Goal: Task Accomplishment & Management: Manage account settings

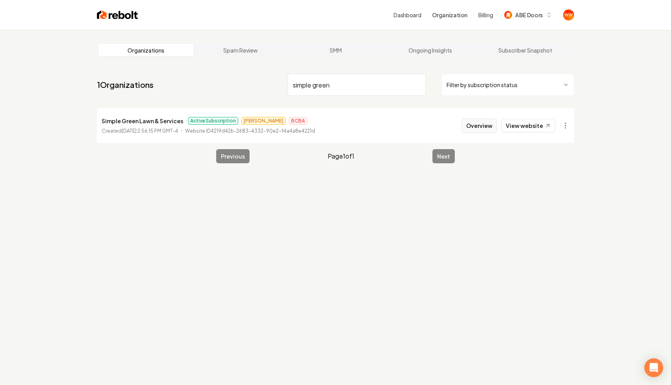
type input "simple green"
click at [478, 121] on button "Overview" at bounding box center [479, 125] width 35 height 14
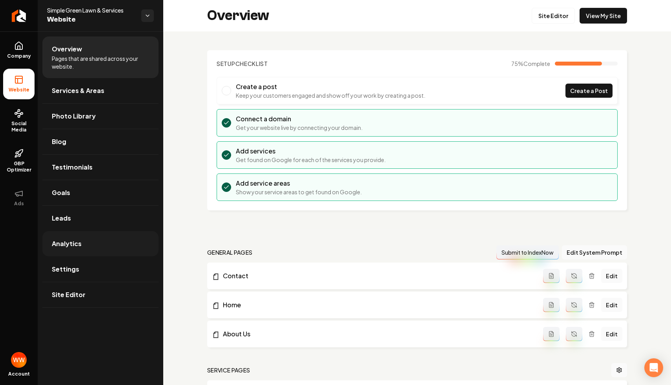
click at [116, 239] on link "Analytics" at bounding box center [100, 243] width 116 height 25
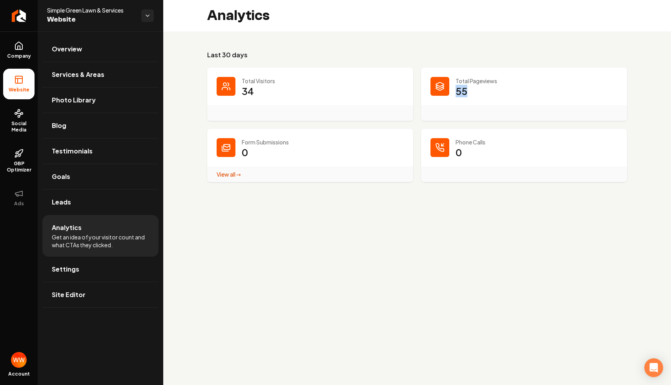
drag, startPoint x: 457, startPoint y: 89, endPoint x: 477, endPoint y: 88, distance: 19.6
click at [477, 88] on dd "55" at bounding box center [536, 97] width 162 height 24
click at [87, 48] on link "Overview" at bounding box center [100, 48] width 116 height 25
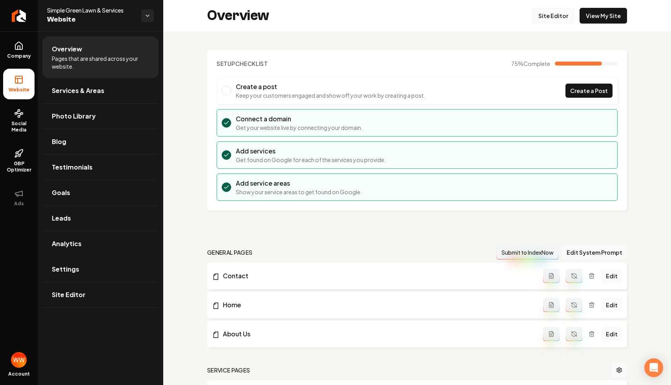
click at [559, 15] on link "Site Editor" at bounding box center [552, 16] width 43 height 16
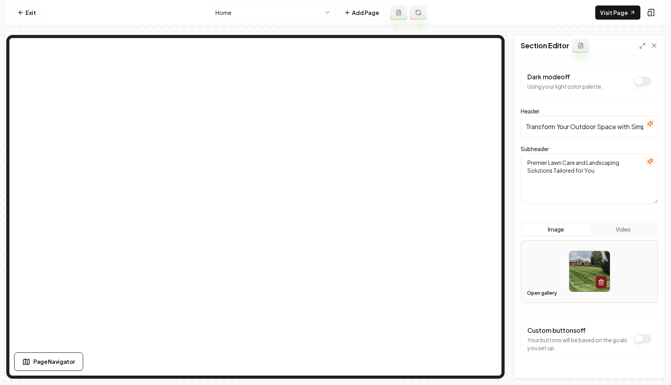
click at [530, 290] on button "Open gallery" at bounding box center [541, 293] width 35 height 13
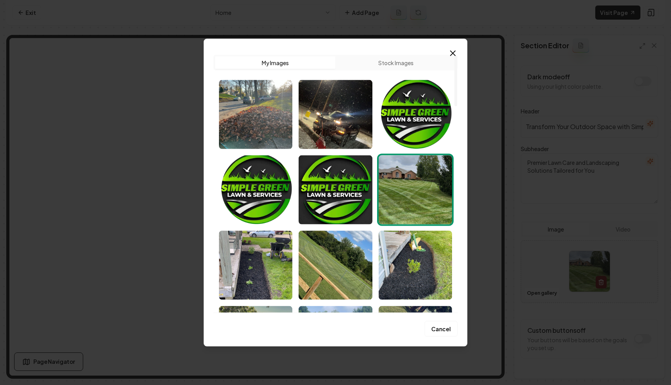
click at [428, 190] on img "Select image image_66fd9abce375273f60945f18.webp" at bounding box center [414, 189] width 73 height 69
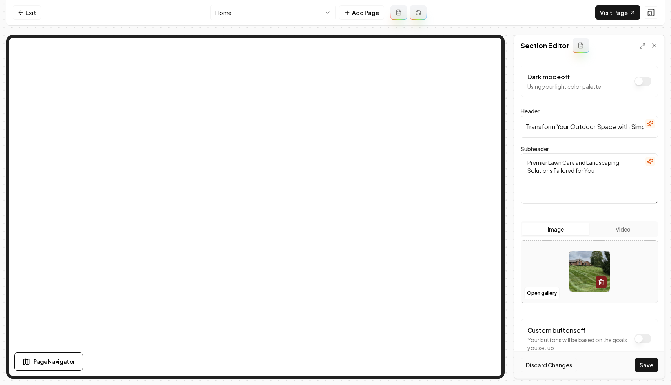
click at [556, 364] on button "Discard Changes" at bounding box center [548, 365] width 56 height 14
click at [565, 126] on input "Transform Your Outdoor Space with Simple Green Lawn & Services" at bounding box center [588, 127] width 137 height 22
type input "Premium Ohio Lawncare Service s"
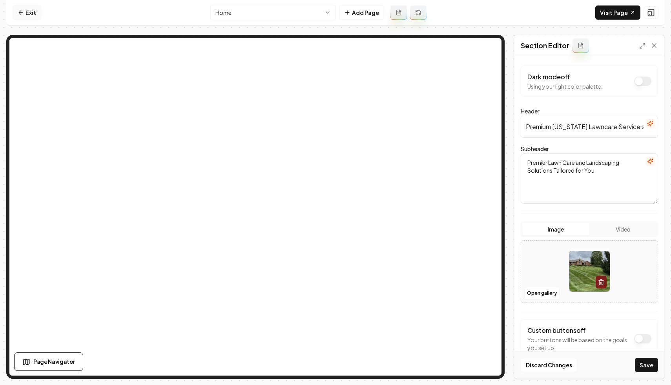
click at [28, 13] on link "Exit" at bounding box center [27, 12] width 29 height 14
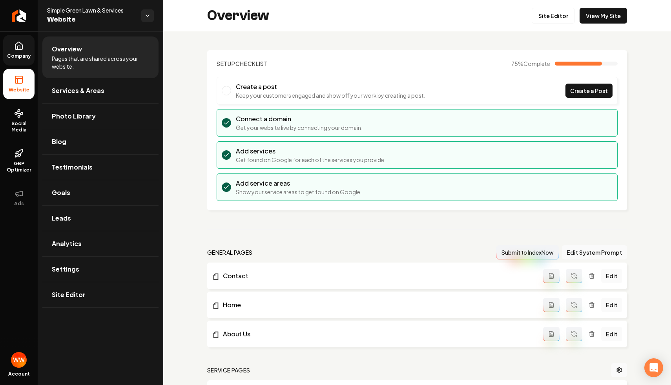
click at [29, 55] on span "Company" at bounding box center [19, 56] width 30 height 6
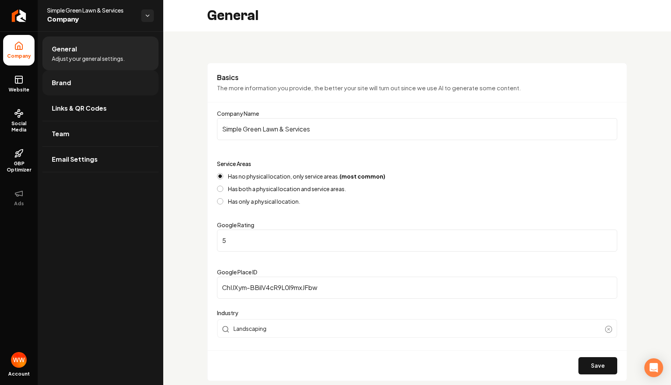
click at [78, 79] on link "Brand" at bounding box center [100, 82] width 116 height 25
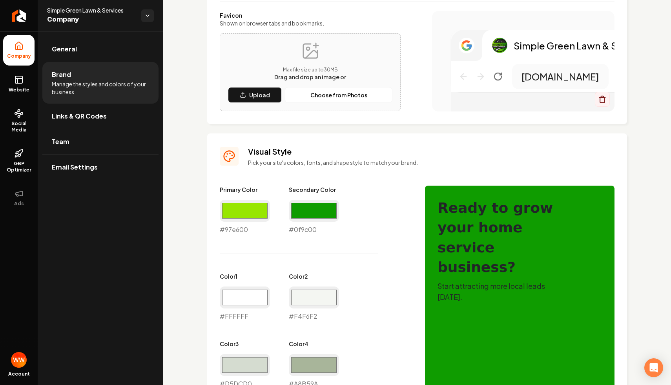
scroll to position [223, 0]
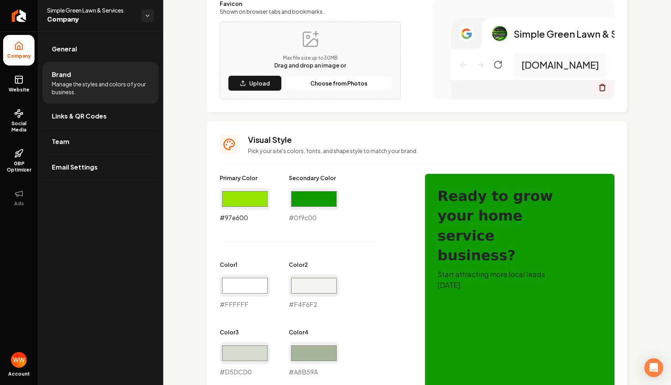
click at [240, 199] on input "#97e600" at bounding box center [245, 199] width 50 height 22
click at [320, 194] on input "#0f9c00" at bounding box center [314, 199] width 50 height 22
click at [252, 194] on input "#97e600" at bounding box center [245, 199] width 50 height 22
click at [253, 204] on input "#97e600" at bounding box center [245, 199] width 50 height 22
click at [313, 229] on div "Primary Color #97e600 #97e600 Secondary Color #0f9c00 #0f9c00 Color 1 #ffffff #…" at bounding box center [314, 343] width 189 height 338
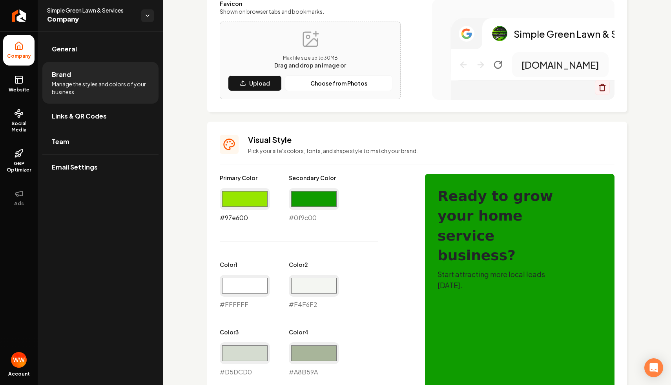
click at [238, 202] on input "#97e600" at bounding box center [245, 199] width 50 height 22
click at [349, 236] on div "Primary Color #97e600 #97e600 Secondary Color #0f9c00 #0f9c00 Color 1 #ffffff #…" at bounding box center [314, 343] width 189 height 338
click at [246, 199] on input "#97e600" at bounding box center [245, 199] width 50 height 22
type input "#0f9c00"
click at [348, 248] on div "Primary Color #0f9c00 #0f9c00 Secondary Color #0f9c00 #0f9c00 Color 1 #ffffff #…" at bounding box center [314, 343] width 189 height 338
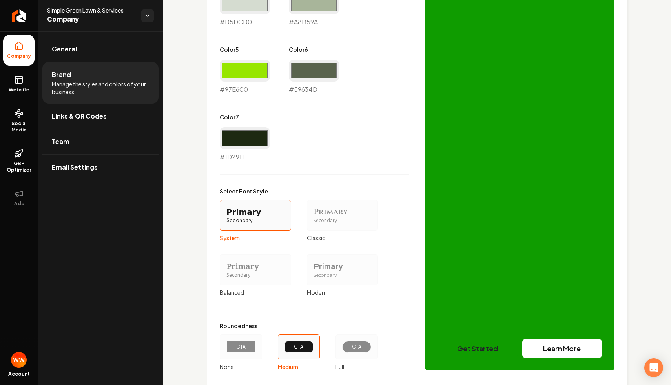
scroll to position [619, 0]
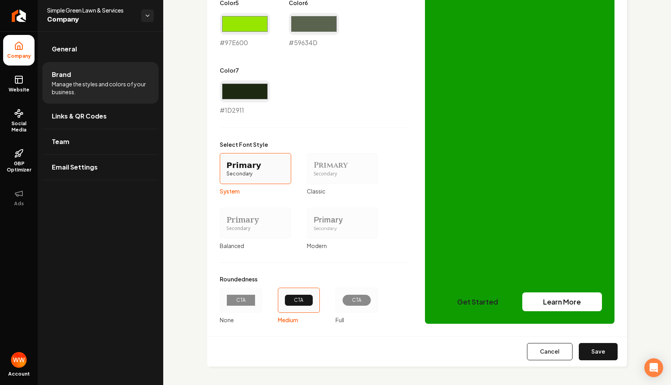
click at [575, 342] on div "Cancel Save" at bounding box center [417, 351] width 420 height 30
click at [586, 346] on button "Save" at bounding box center [598, 351] width 39 height 17
type input "#ffffff"
type input "#f4f6f2"
type input "#d5dcd0"
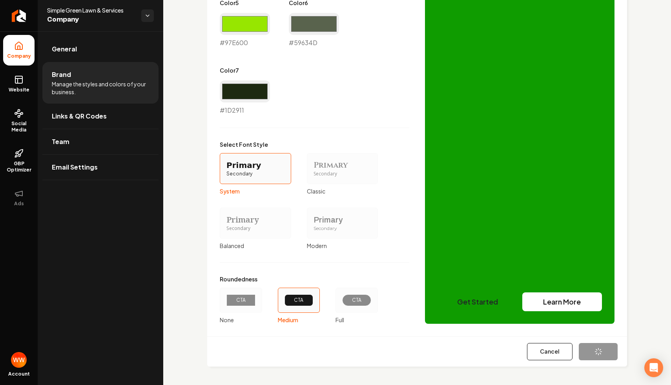
type input "#a8b59a"
type input "#97e600"
type input "#59634d"
type input "#1d2911"
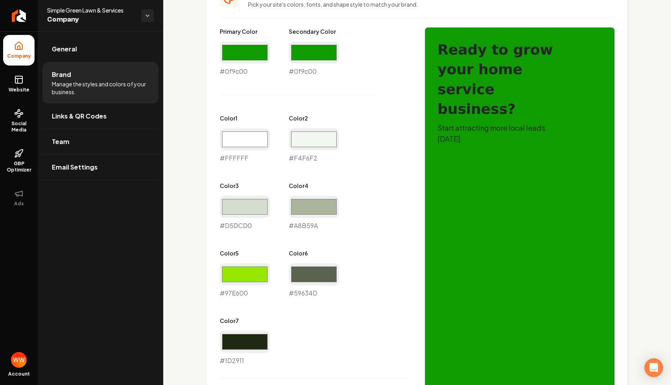
scroll to position [181, 0]
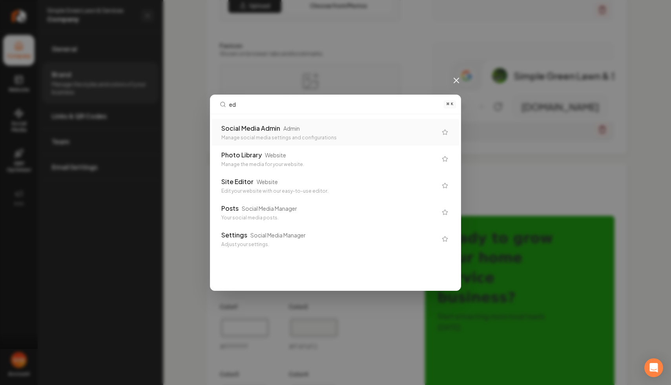
type input "edi"
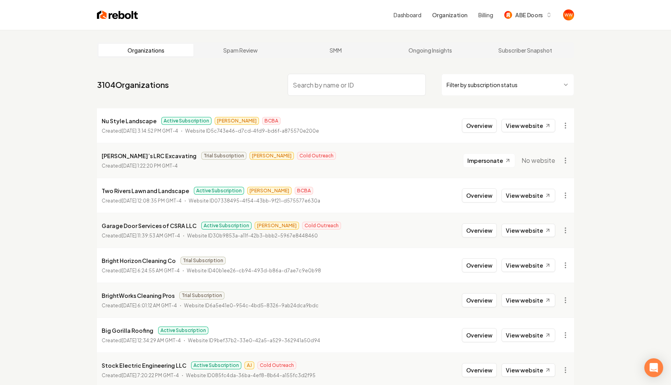
click at [357, 81] on input "search" at bounding box center [357, 85] width 138 height 22
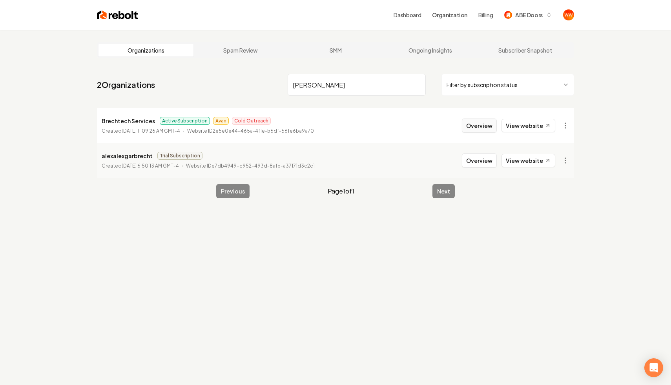
type input "brech"
click at [471, 123] on button "Overview" at bounding box center [479, 125] width 35 height 14
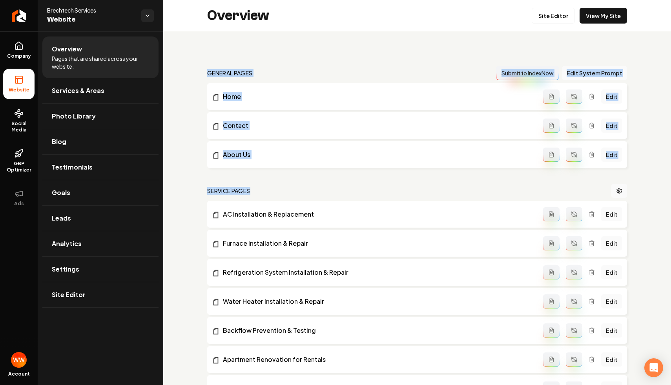
drag, startPoint x: 307, startPoint y: 45, endPoint x: 501, endPoint y: 203, distance: 250.4
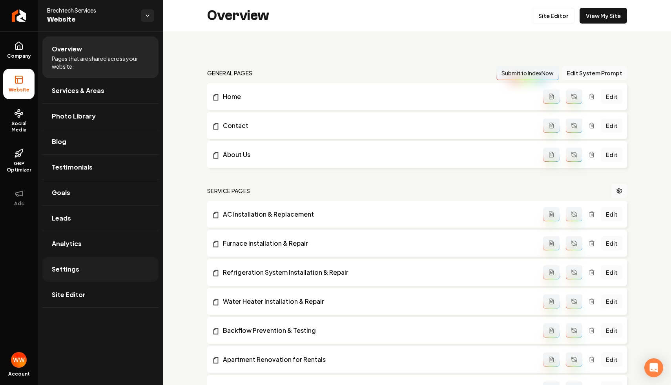
click at [93, 265] on link "Settings" at bounding box center [100, 269] width 116 height 25
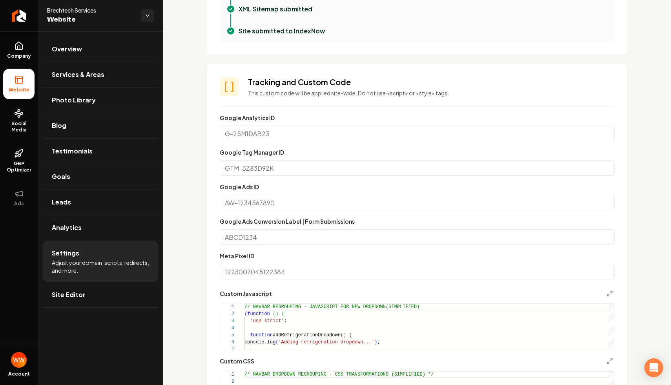
scroll to position [359, 0]
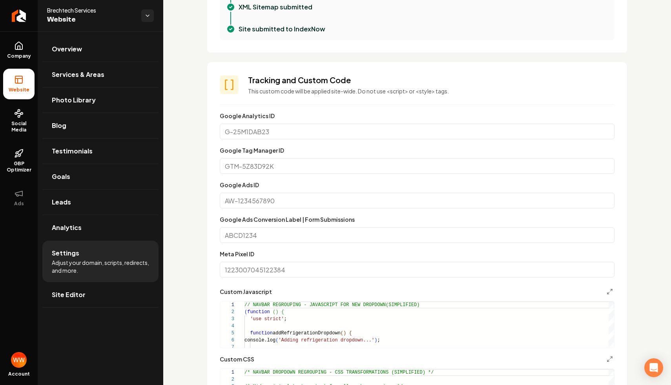
click at [315, 205] on input "Google Ads ID" at bounding box center [417, 201] width 395 height 16
click at [363, 238] on input "Google Ads Conversion Label | Form Submissions" at bounding box center [417, 235] width 395 height 16
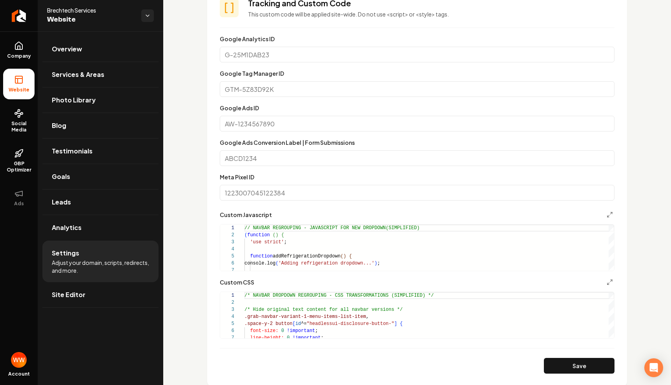
scroll to position [449, 0]
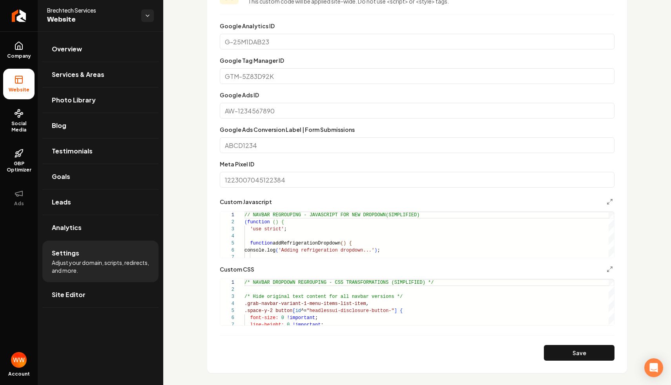
click at [212, 187] on section "**********" at bounding box center [417, 172] width 420 height 401
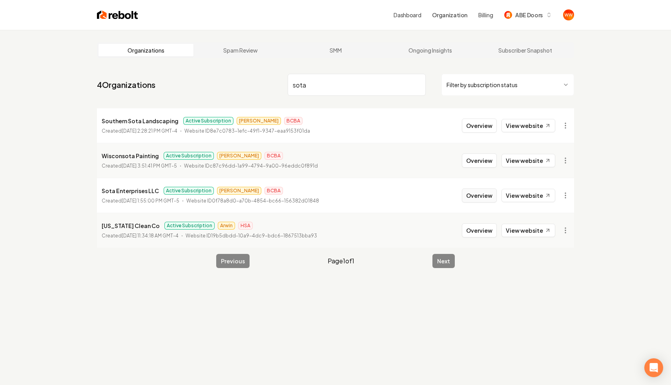
type input "sota"
click at [494, 188] on button "Overview" at bounding box center [479, 195] width 35 height 14
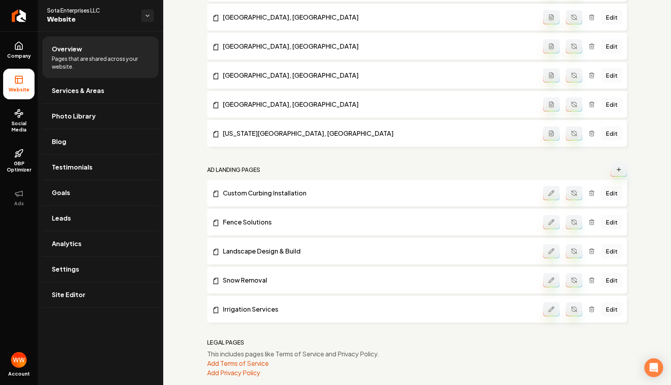
scroll to position [732, 0]
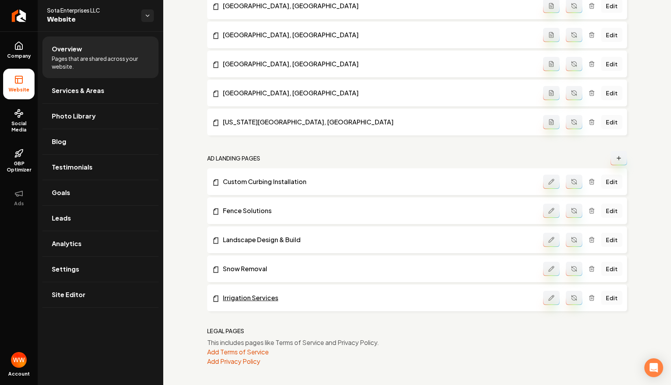
click at [264, 297] on link "Irrigation Services" at bounding box center [377, 297] width 331 height 9
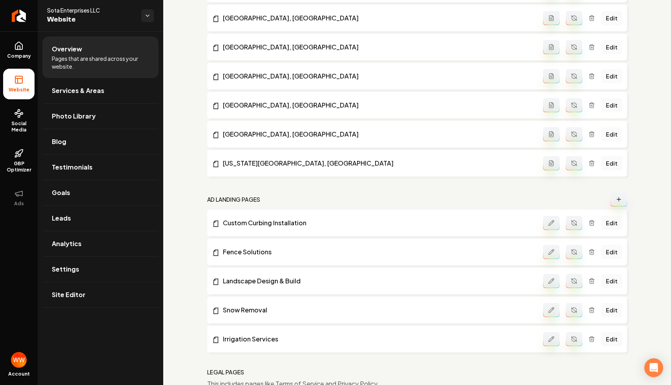
scroll to position [702, 0]
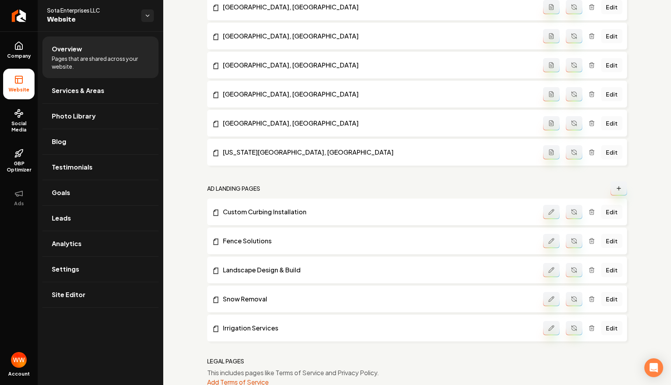
click at [551, 327] on icon "Main content area" at bounding box center [551, 328] width 6 height 6
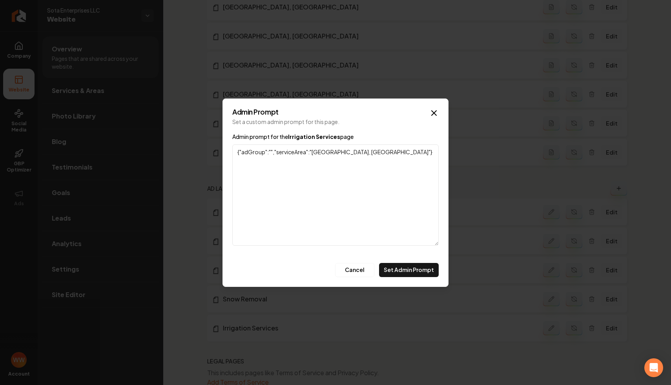
click at [397, 138] on div "Admin prompt for the Irrigation Services page {"adGroup":"","serviceArea":"Minn…" at bounding box center [335, 194] width 206 height 125
click at [391, 173] on textarea "{"adGroup":"","serviceArea":"Minneapolis, MN"}" at bounding box center [335, 194] width 206 height 101
click at [289, 107] on div "Admin Prompt Set a custom admin prompt for this page. Admin prompt for the Irri…" at bounding box center [335, 192] width 226 height 188
click at [324, 144] on div "Admin prompt for the Irrigation Services page {"adGroup":"","serviceArea":"Minn…" at bounding box center [335, 194] width 206 height 125
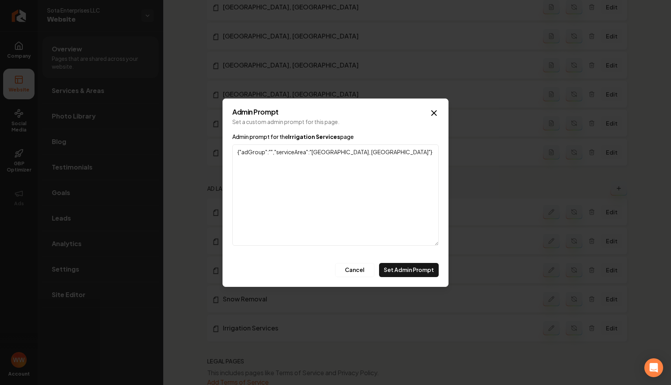
click at [326, 150] on textarea "{"adGroup":"","serviceArea":"Minneapolis, MN"}" at bounding box center [335, 194] width 206 height 101
click at [321, 162] on textarea "{"adGroup":"","serviceArea":"Minneapolis, MN"}" at bounding box center [335, 194] width 206 height 101
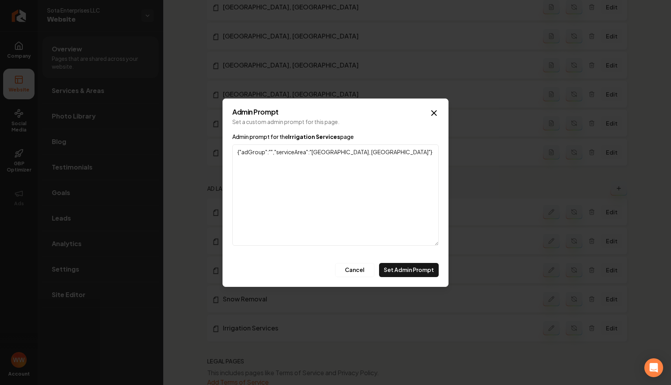
click at [321, 162] on textarea "{"adGroup":"","serviceArea":"Minneapolis, MN"}" at bounding box center [335, 194] width 206 height 101
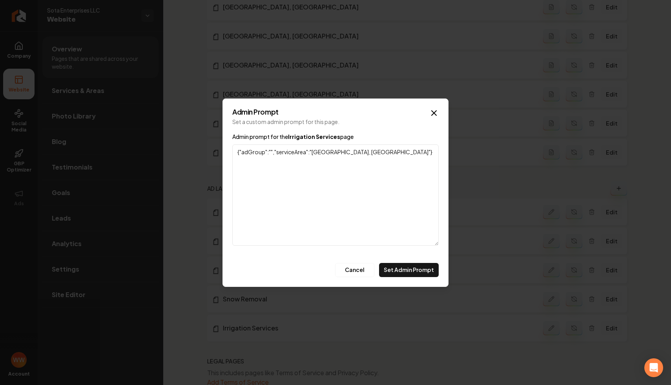
click at [308, 157] on textarea "{"adGroup":"","serviceArea":"Minneapolis, MN"}" at bounding box center [335, 194] width 206 height 101
click at [342, 211] on textarea "{"adGroup":"","serviceArea":"Minneapolis, MN"}" at bounding box center [335, 194] width 206 height 101
click at [435, 112] on icon "button" at bounding box center [433, 112] width 9 height 9
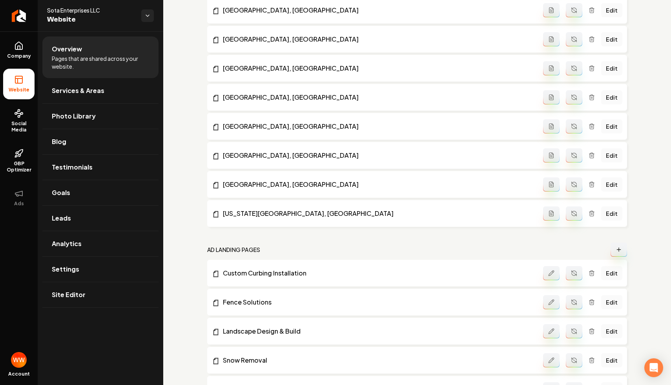
scroll to position [642, 0]
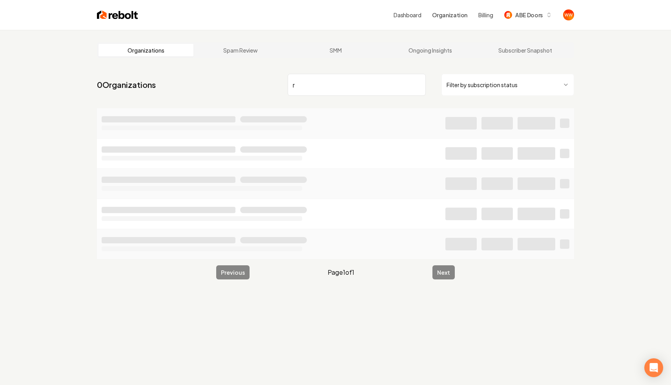
type input "re"
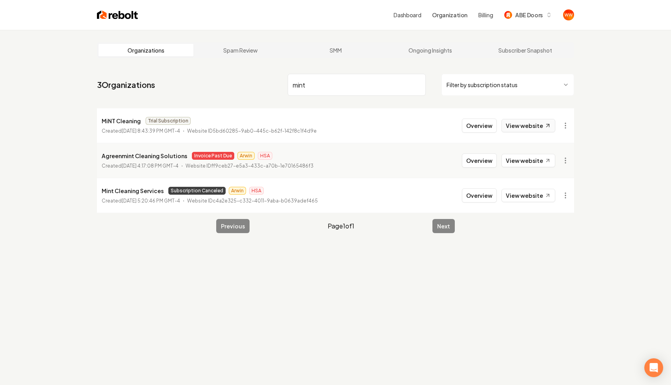
click at [534, 131] on link "View website" at bounding box center [528, 125] width 54 height 13
click at [299, 82] on input "mint" at bounding box center [357, 85] width 138 height 22
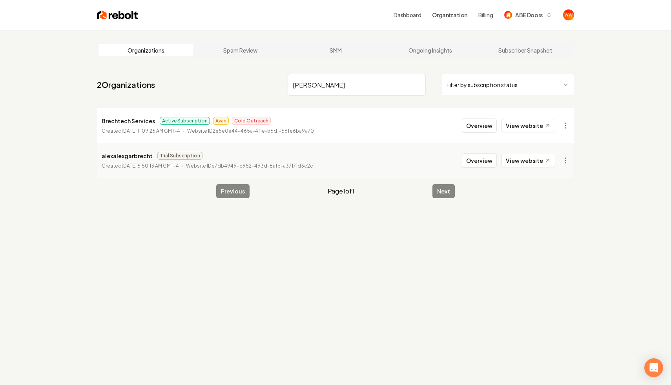
type input "brech"
click at [491, 133] on li "Brechtech Services Active Subscription Avan Cold Outreach Created July 3, 2025,…" at bounding box center [335, 125] width 477 height 35
click at [482, 131] on button "Overview" at bounding box center [479, 125] width 35 height 14
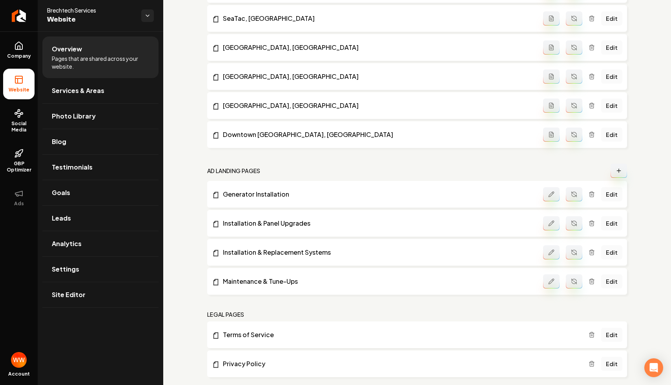
scroll to position [3461, 0]
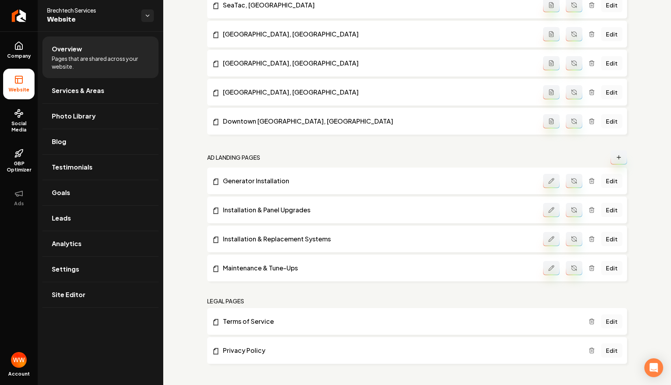
click at [553, 212] on icon "Main content area" at bounding box center [551, 210] width 6 height 6
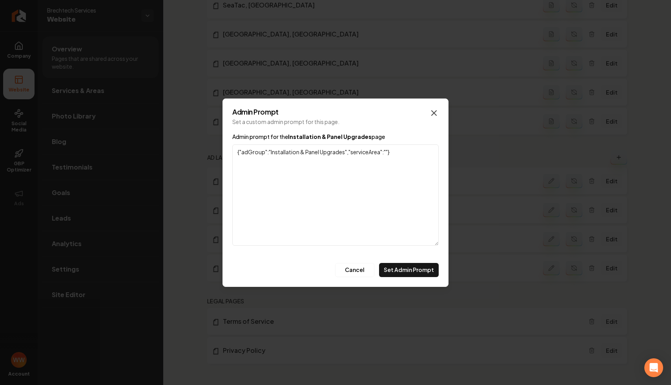
click at [436, 113] on icon "button" at bounding box center [433, 112] width 9 height 9
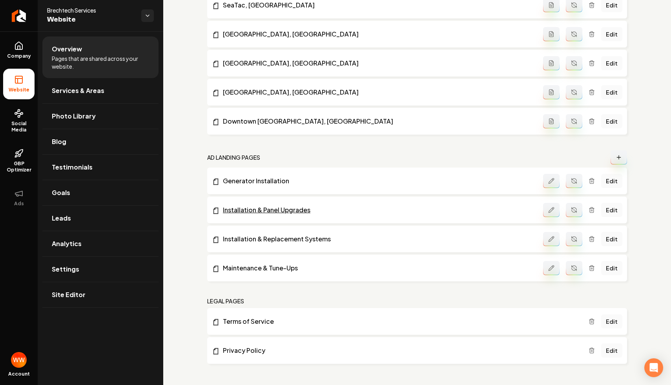
click at [278, 209] on link "Installation & Panel Upgrades" at bounding box center [377, 209] width 331 height 9
click at [318, 237] on link "Installation & Replacement Systems" at bounding box center [377, 238] width 331 height 9
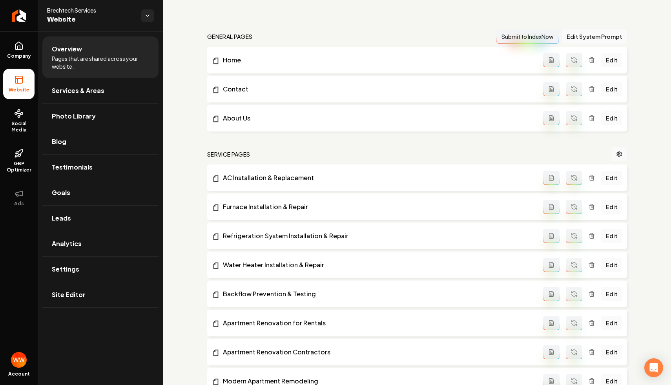
scroll to position [0, 0]
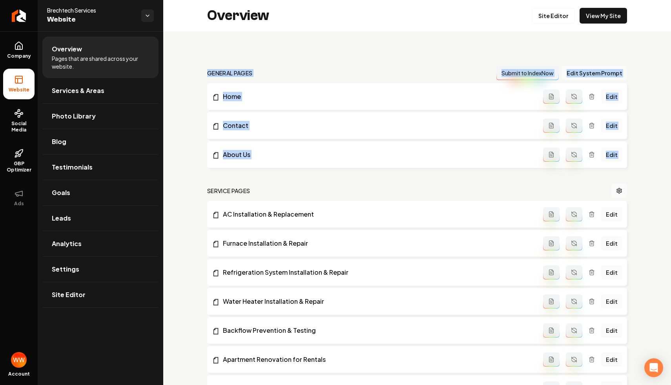
drag, startPoint x: 209, startPoint y: 64, endPoint x: 368, endPoint y: 187, distance: 200.7
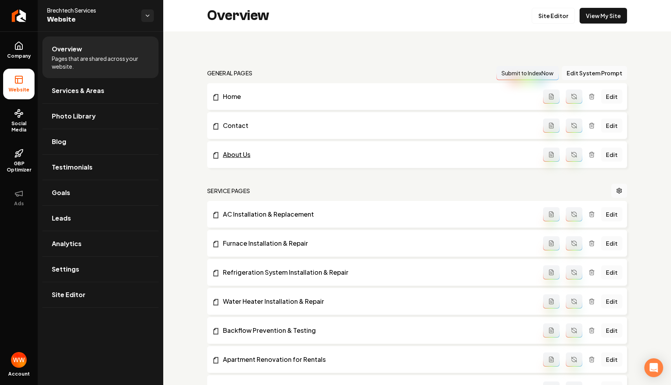
click at [236, 153] on link "About Us" at bounding box center [377, 154] width 331 height 9
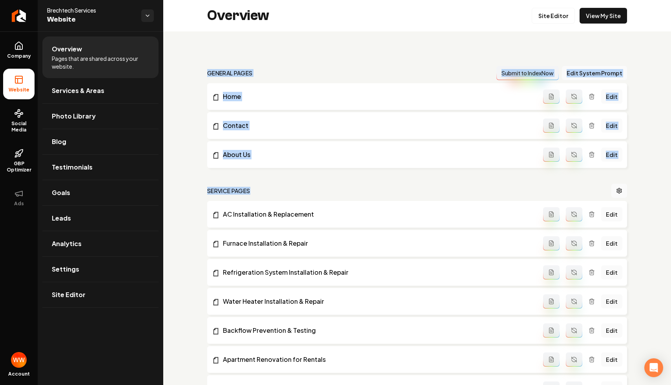
drag, startPoint x: 315, startPoint y: 54, endPoint x: 653, endPoint y: 198, distance: 366.9
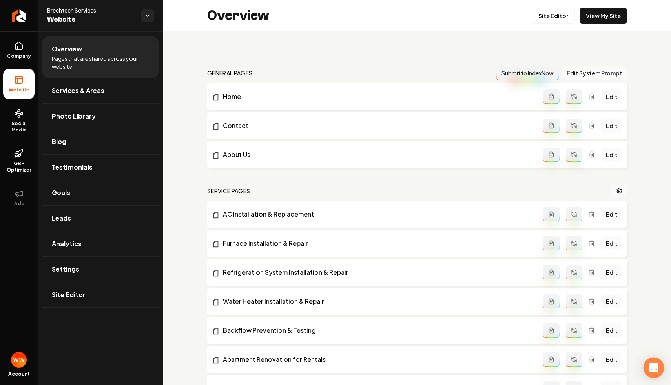
click at [653, 371] on icon "Open Intercom Messenger" at bounding box center [653, 367] width 9 height 10
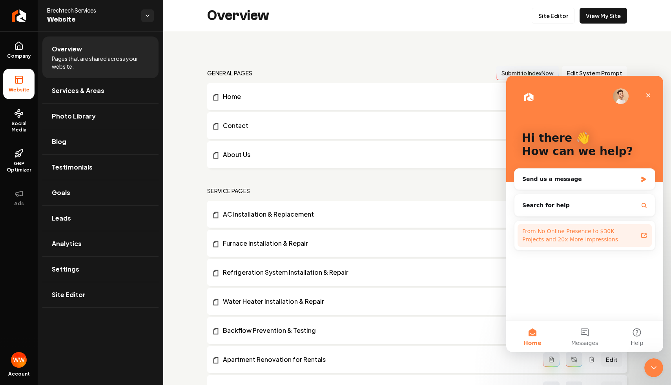
click at [639, 236] on div "From No Online Presence to $30K Projects and 20x More Impressions" at bounding box center [584, 235] width 134 height 23
click at [649, 93] on icon "Close" at bounding box center [648, 95] width 6 height 6
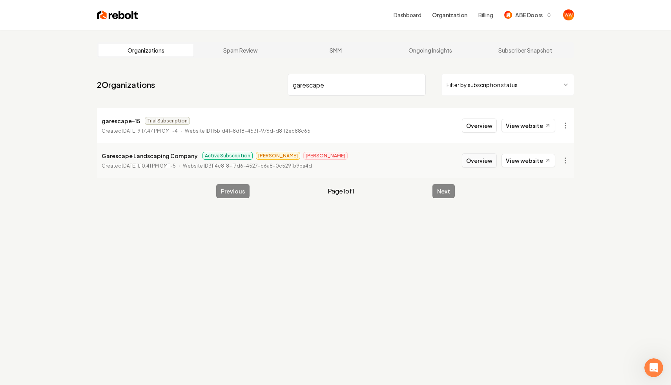
type input "garescape"
click at [484, 163] on button "Overview" at bounding box center [479, 160] width 35 height 14
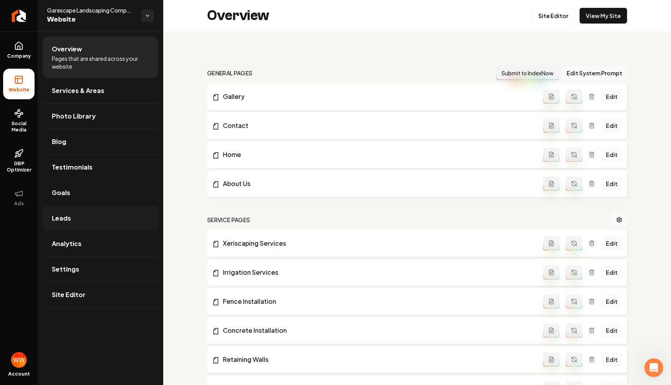
click at [135, 220] on link "Leads" at bounding box center [100, 218] width 116 height 25
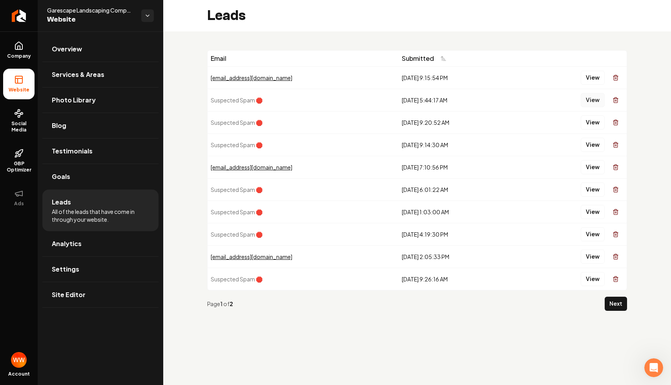
click at [595, 102] on button "View" at bounding box center [592, 100] width 24 height 14
click at [593, 81] on button "View" at bounding box center [592, 78] width 24 height 14
click at [589, 166] on button "View" at bounding box center [592, 167] width 24 height 14
click at [96, 237] on link "Analytics" at bounding box center [100, 243] width 116 height 25
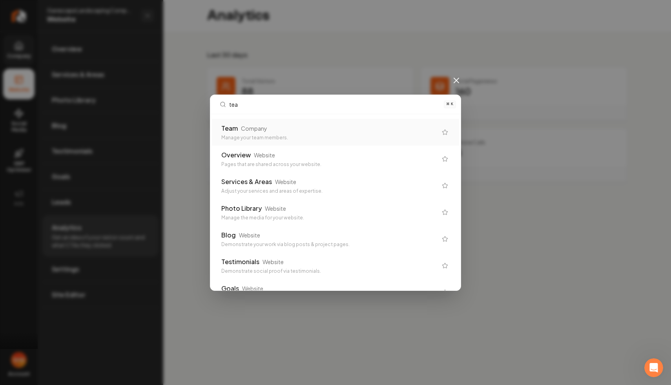
type input "team"
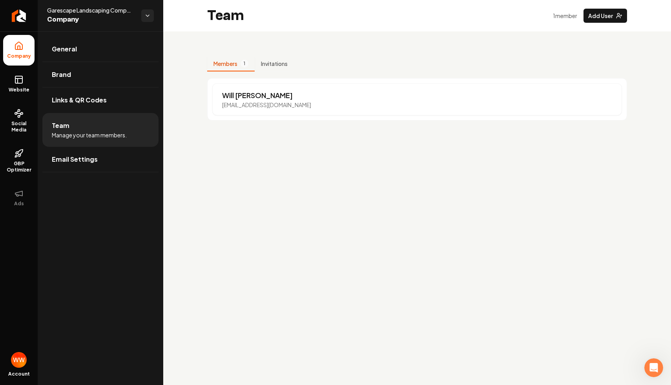
click at [541, 80] on div "Will Wallace will@rebolthq.com" at bounding box center [417, 99] width 420 height 42
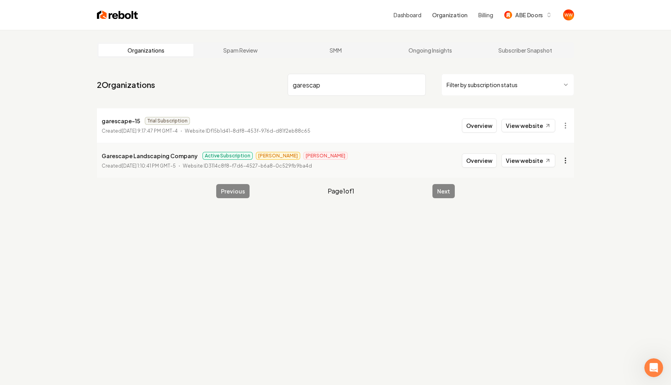
type input "garescap"
click at [564, 157] on html "Dashboard Organization Billing ABE Doors Organizations Spam Review SMM Ongoing …" at bounding box center [335, 192] width 671 height 385
click at [542, 231] on link "View in Stripe" at bounding box center [546, 228] width 50 height 13
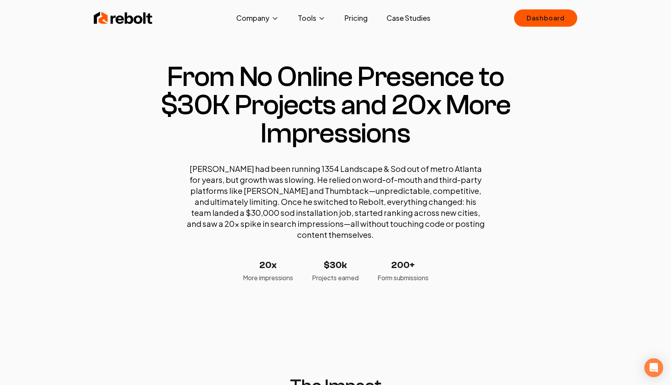
drag, startPoint x: 322, startPoint y: 73, endPoint x: 357, endPoint y: 111, distance: 51.4
click at [347, 104] on h1 "From No Online Presence to $30K Projects and 20x More Impressions" at bounding box center [335, 105] width 389 height 85
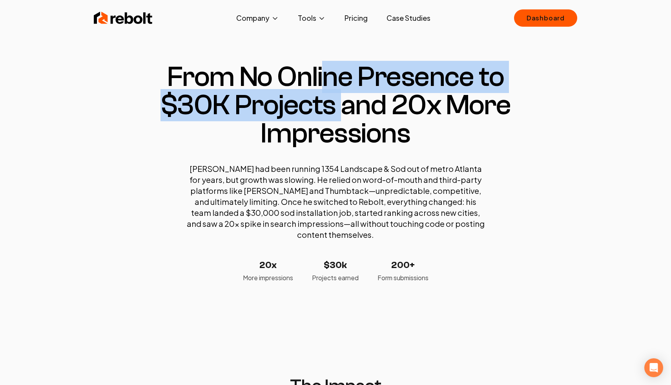
click at [357, 111] on h1 "From No Online Presence to $30K Projects and 20x More Impressions" at bounding box center [335, 105] width 389 height 85
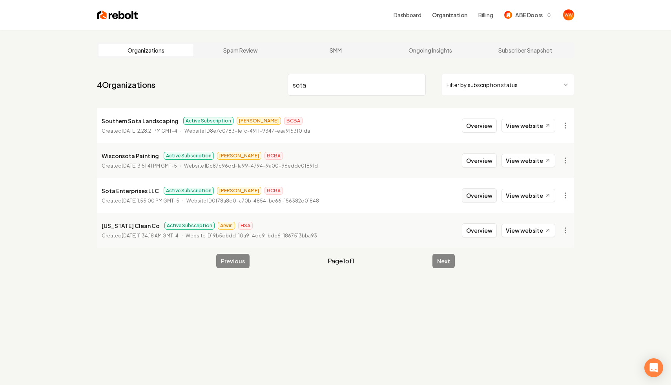
type input "sota"
click at [480, 194] on button "Overview" at bounding box center [479, 195] width 35 height 14
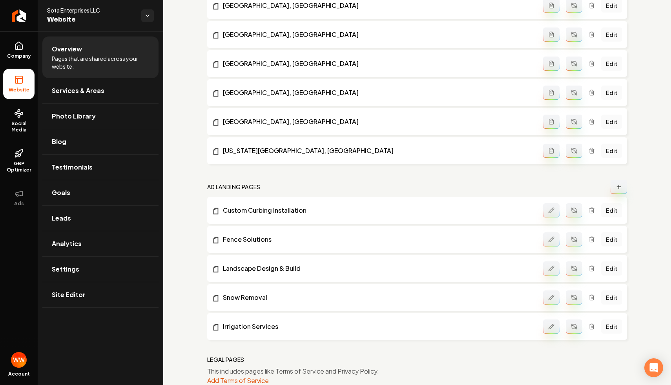
scroll to position [682, 0]
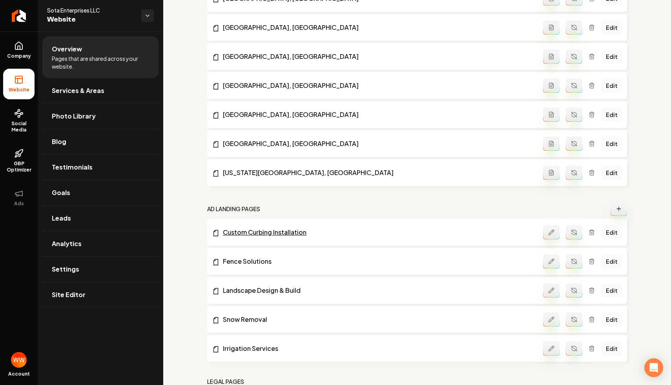
click at [278, 231] on link "Custom Curbing Installation" at bounding box center [377, 231] width 331 height 9
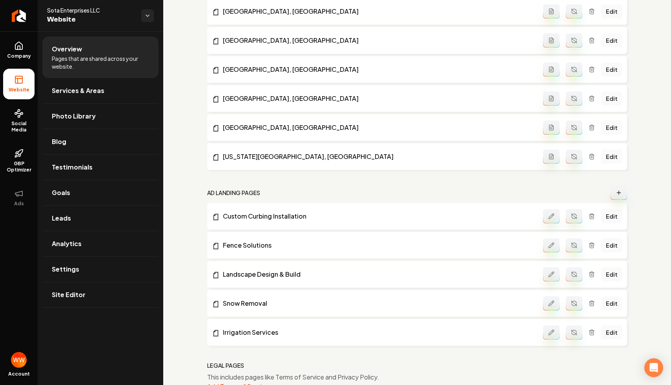
scroll to position [702, 0]
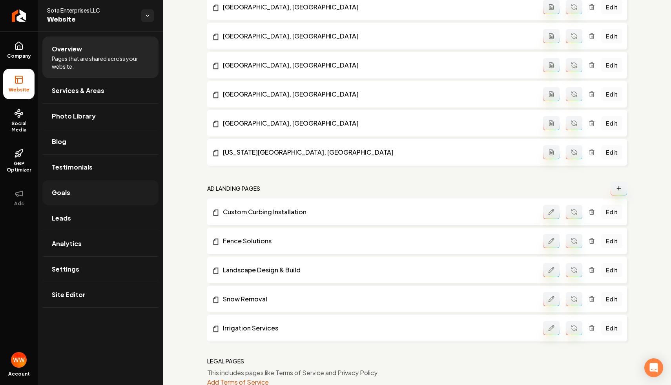
click at [108, 188] on link "Goals" at bounding box center [100, 192] width 116 height 25
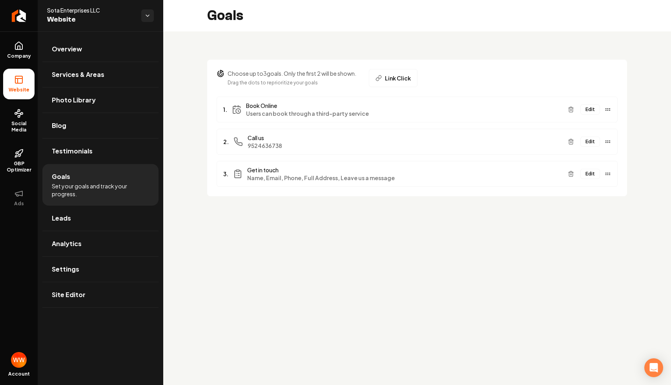
click at [588, 173] on button "Edit" at bounding box center [590, 174] width 20 height 10
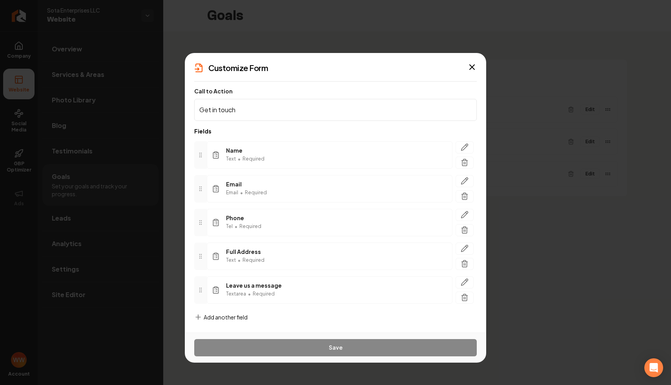
click at [218, 316] on span "Add another field" at bounding box center [226, 317] width 44 height 8
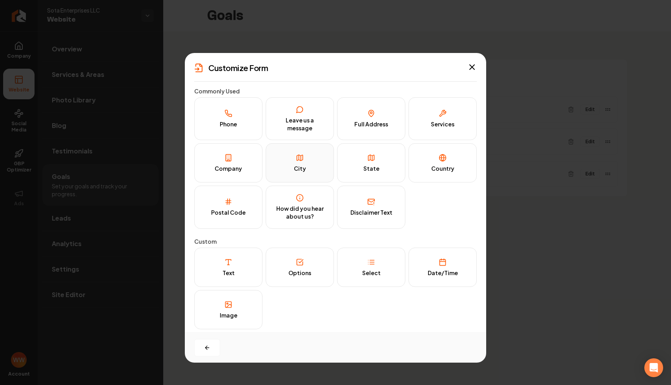
click at [303, 160] on icon at bounding box center [300, 158] width 8 height 8
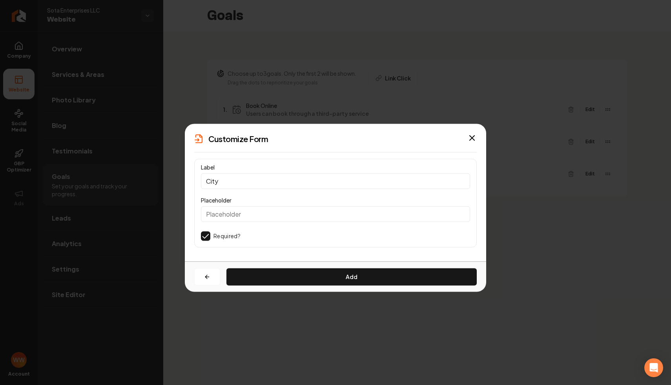
click at [293, 212] on input "Placeholder" at bounding box center [335, 214] width 269 height 16
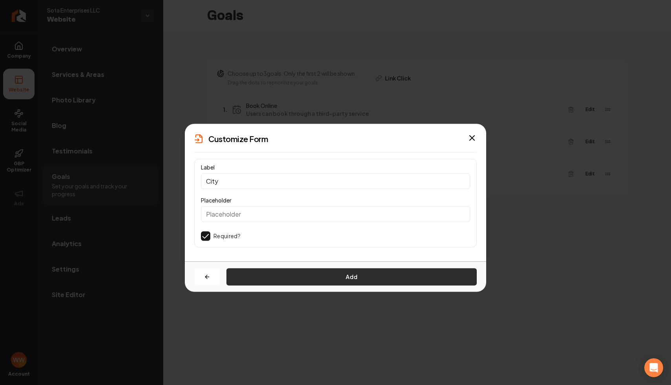
click at [285, 274] on button "Add" at bounding box center [351, 276] width 250 height 17
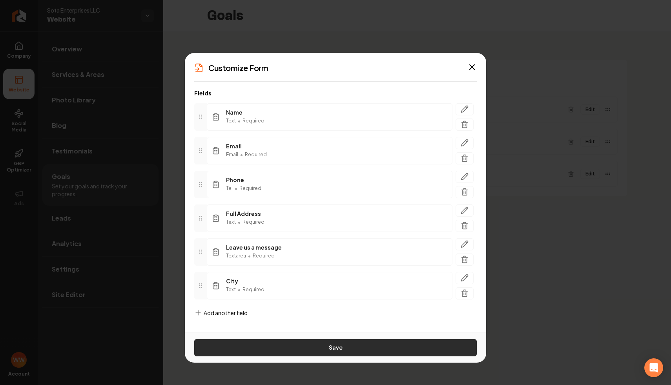
scroll to position [43, 0]
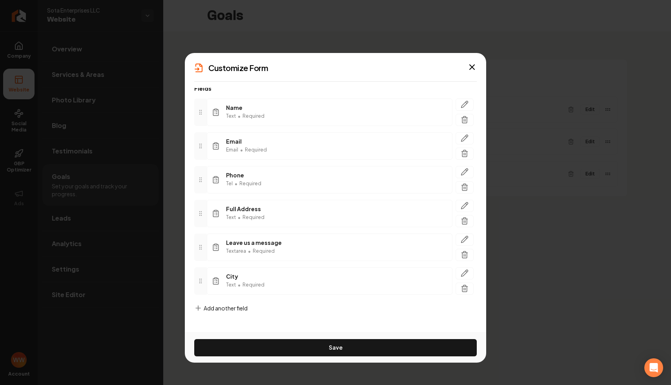
click at [228, 308] on span "Add another field" at bounding box center [226, 308] width 44 height 8
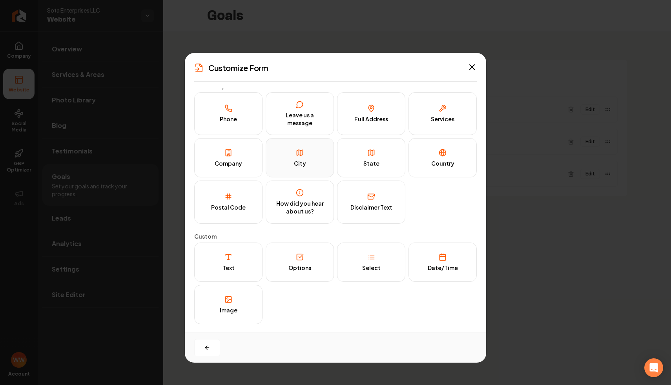
click at [313, 162] on button "City" at bounding box center [300, 157] width 68 height 39
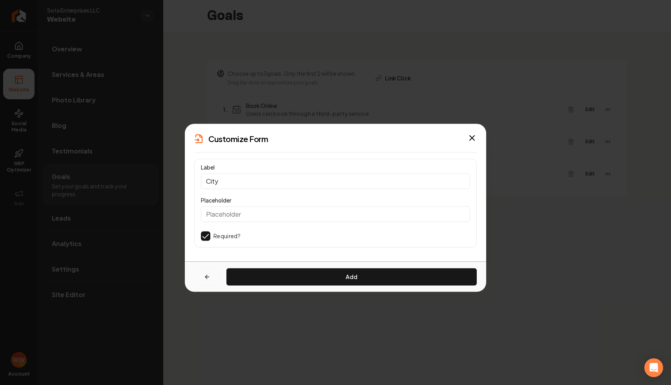
click at [210, 271] on button "button" at bounding box center [207, 276] width 26 height 17
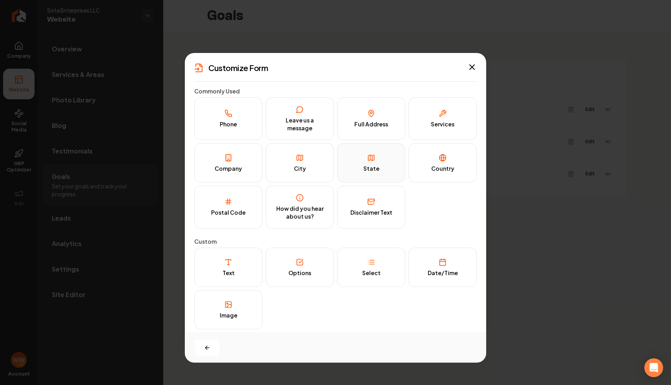
click at [364, 152] on button "State" at bounding box center [371, 162] width 68 height 39
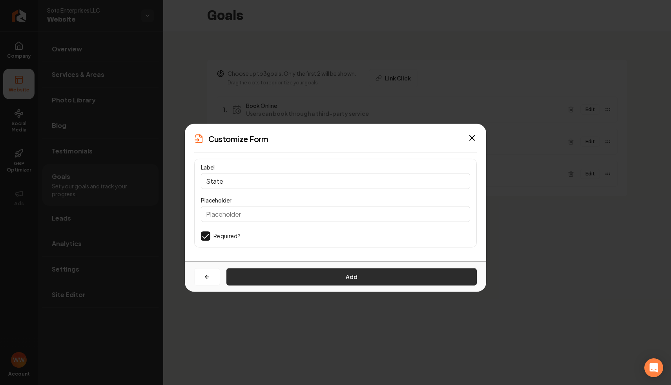
click at [276, 275] on button "Add" at bounding box center [351, 276] width 250 height 17
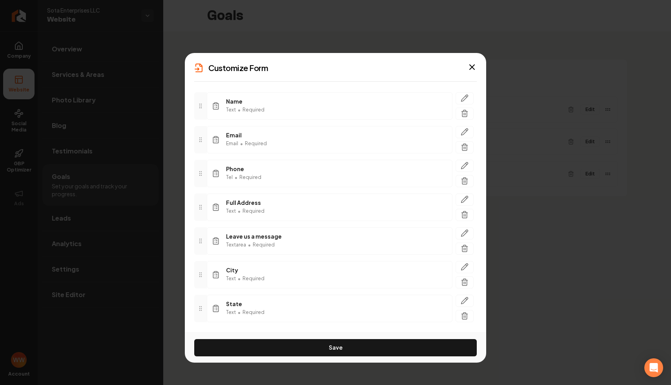
scroll to position [49, 0]
click at [464, 199] on icon "button" at bounding box center [464, 200] width 7 height 7
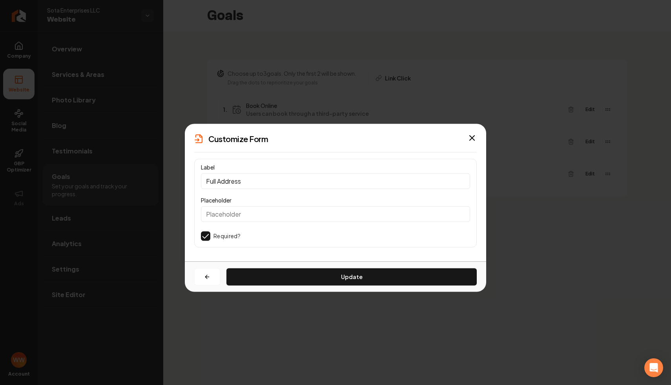
click at [221, 180] on input "Full Address" at bounding box center [335, 181] width 269 height 16
click at [249, 181] on input "Address" at bounding box center [335, 181] width 269 height 16
type input "Street"
type input "Street Address"
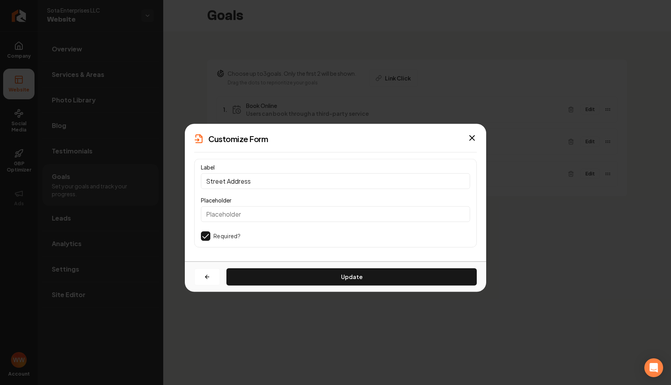
click at [352, 260] on div "Label Street Address Placeholder Required? Update" at bounding box center [335, 209] width 301 height 103
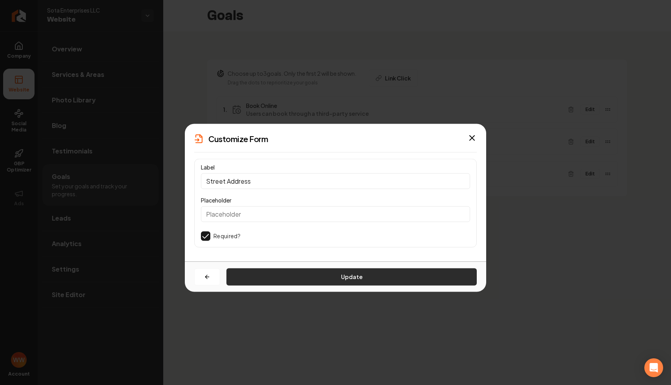
click at [351, 278] on button "Update" at bounding box center [351, 276] width 250 height 17
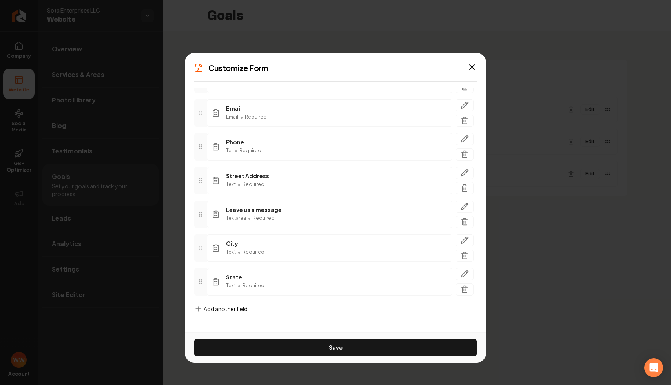
scroll to position [76, 0]
drag, startPoint x: 200, startPoint y: 247, endPoint x: 200, endPoint y: 206, distance: 40.4
click at [200, 206] on icon at bounding box center [200, 205] width 6 height 6
drag, startPoint x: 199, startPoint y: 283, endPoint x: 199, endPoint y: 240, distance: 43.1
click at [199, 240] on icon at bounding box center [200, 242] width 6 height 6
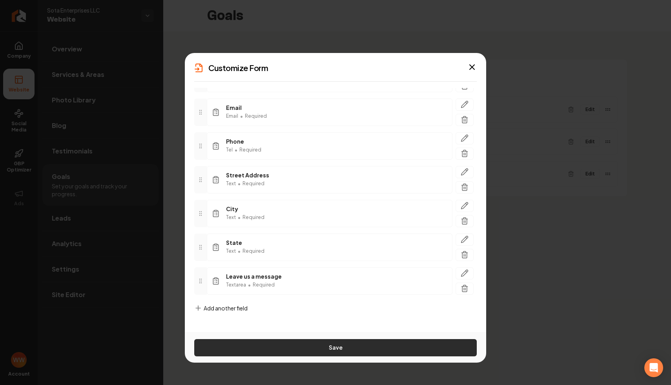
click at [262, 350] on button "Save" at bounding box center [335, 347] width 282 height 17
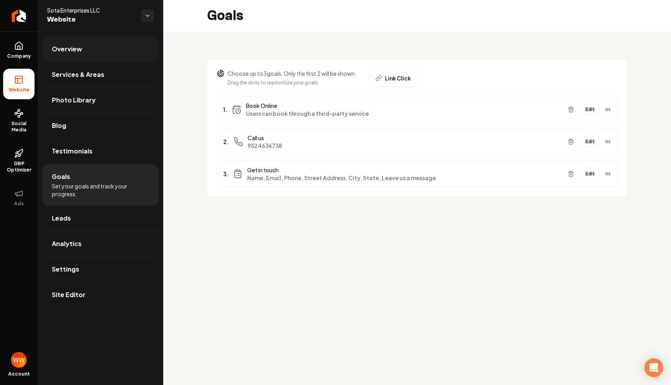
click at [99, 55] on link "Overview" at bounding box center [100, 48] width 116 height 25
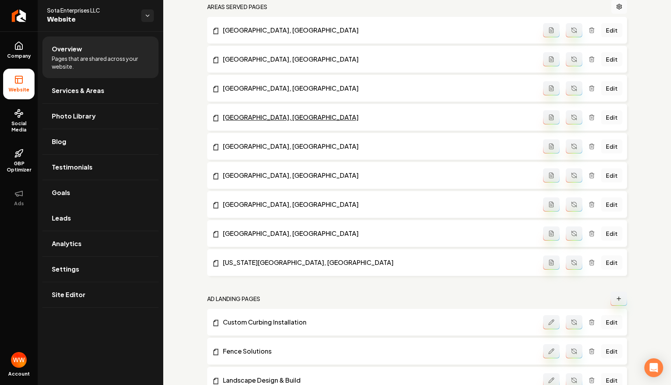
scroll to position [732, 0]
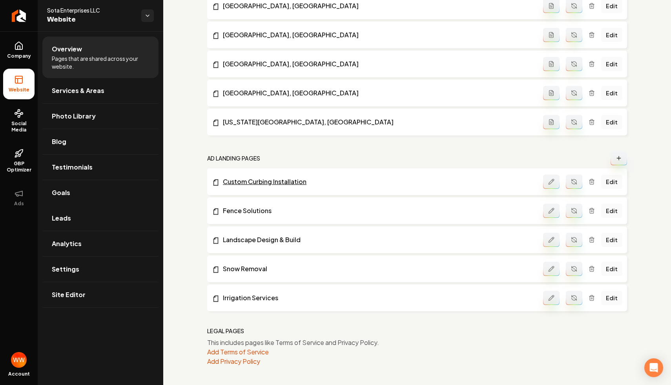
click at [255, 184] on link "Custom Curbing Installation" at bounding box center [377, 181] width 331 height 9
click at [108, 196] on link "Goals" at bounding box center [100, 192] width 116 height 25
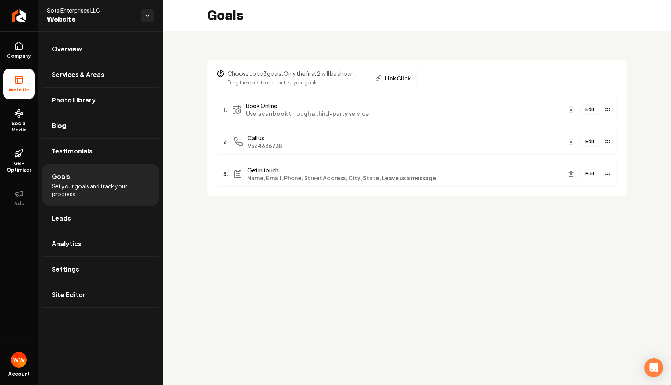
click at [593, 175] on button "Edit" at bounding box center [590, 174] width 20 height 10
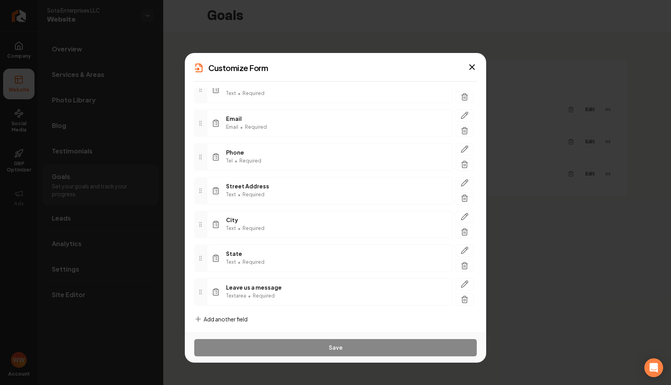
scroll to position [76, 0]
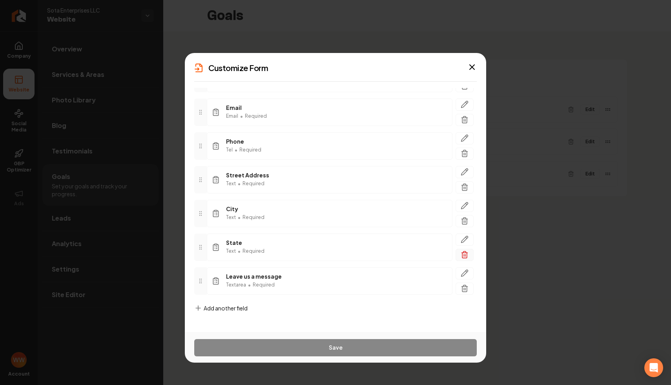
click at [462, 251] on icon "button" at bounding box center [464, 255] width 8 height 8
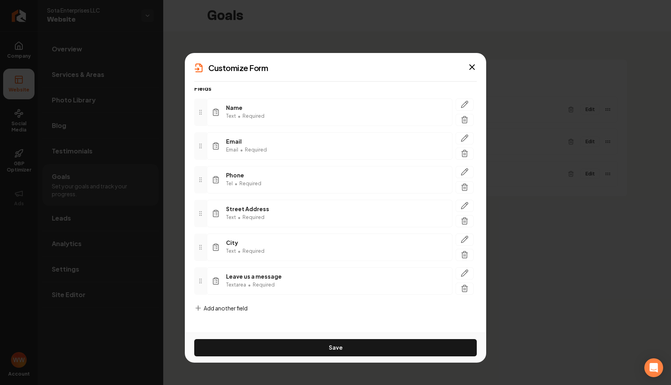
scroll to position [43, 0]
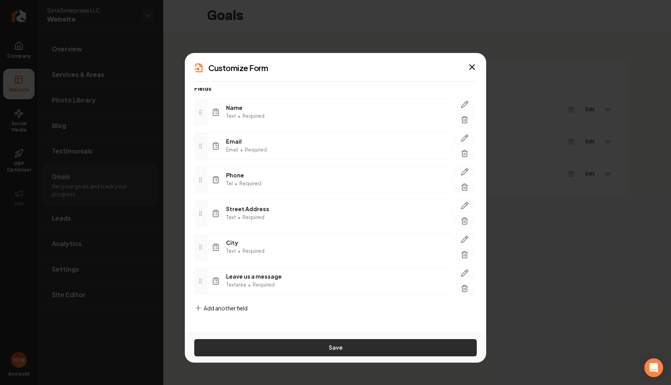
click at [353, 342] on button "Save" at bounding box center [335, 347] width 282 height 17
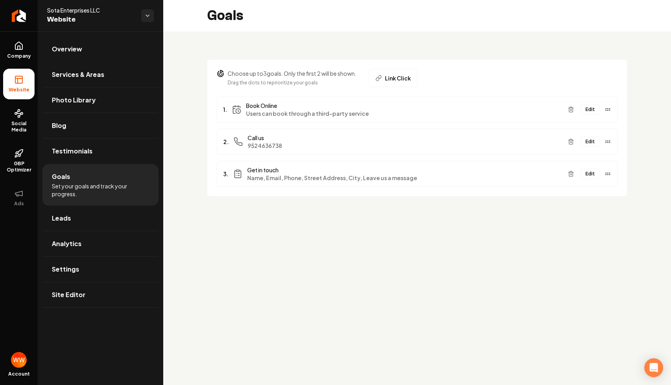
click at [589, 170] on button "Edit" at bounding box center [590, 174] width 20 height 10
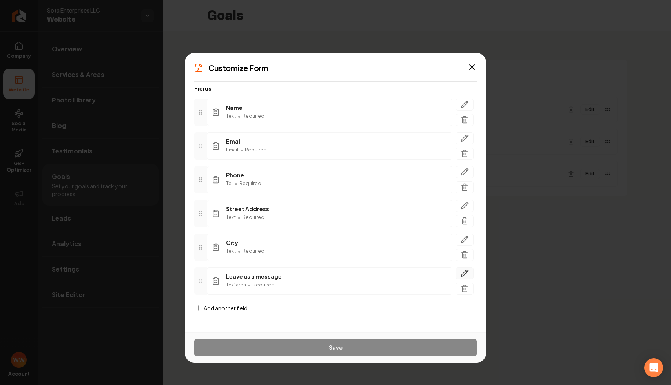
click at [460, 270] on icon "button" at bounding box center [464, 273] width 8 height 8
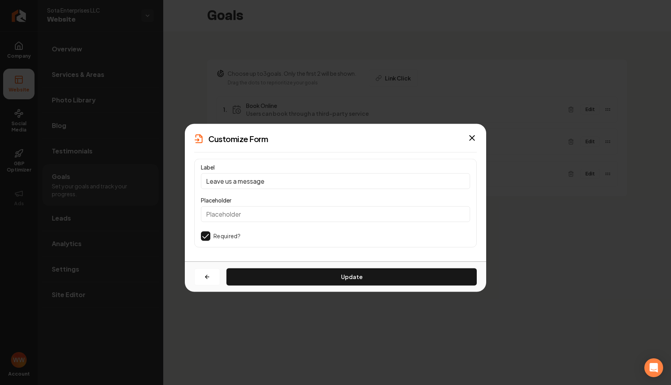
click at [284, 185] on input "Leave us a message" at bounding box center [335, 181] width 269 height 16
type input "How can we help?"
click at [309, 251] on div "Label How can we help? Placeholder Required?" at bounding box center [335, 205] width 282 height 95
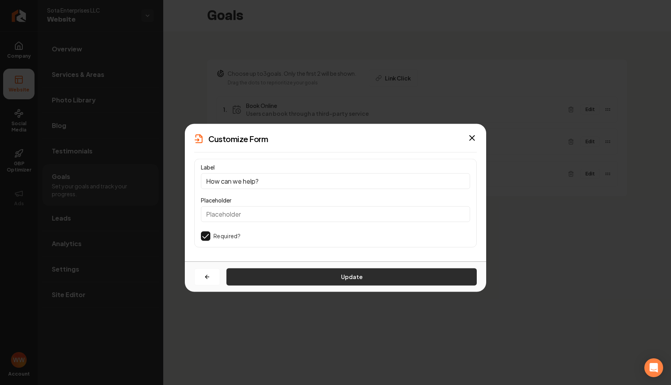
click at [291, 279] on button "Update" at bounding box center [351, 276] width 250 height 17
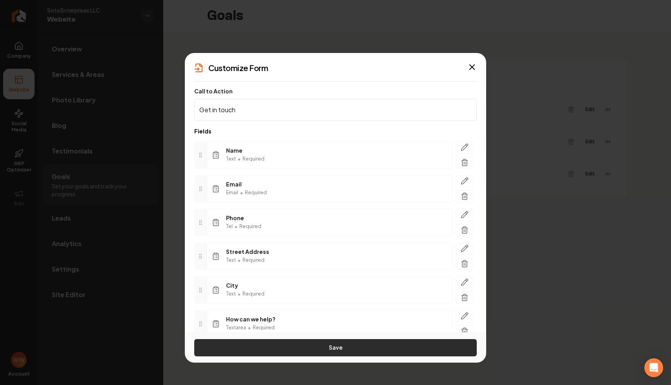
click at [331, 346] on button "Save" at bounding box center [335, 347] width 282 height 17
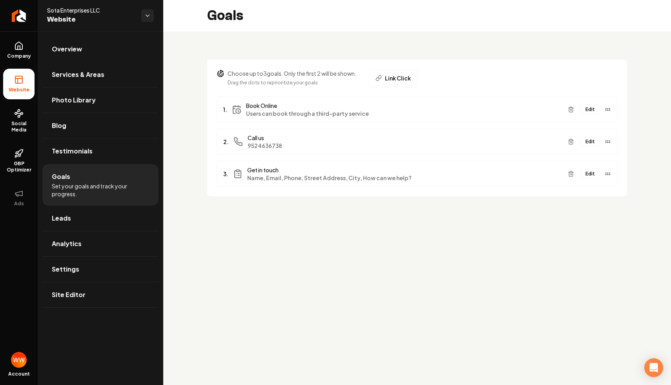
click at [291, 206] on div "Choose up to 3 goals. Only the first 2 will be shown. Drag the dots to repriori…" at bounding box center [417, 123] width 508 height 184
click at [86, 48] on link "Overview" at bounding box center [100, 48] width 116 height 25
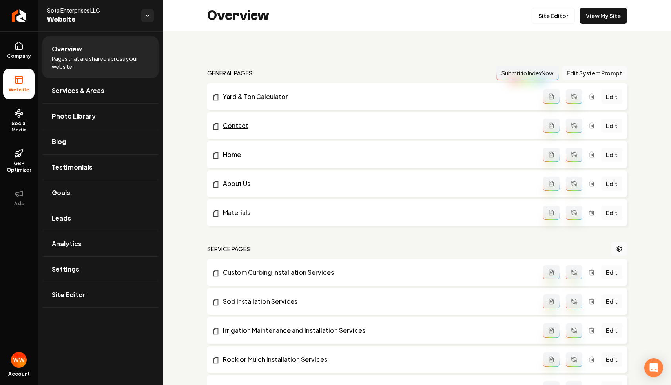
click at [233, 123] on link "Contact" at bounding box center [377, 125] width 331 height 9
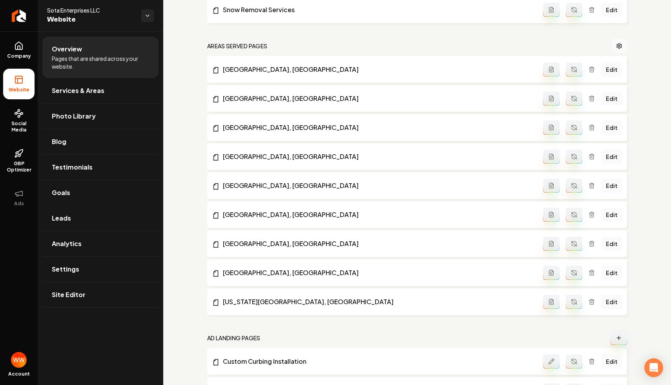
scroll to position [732, 0]
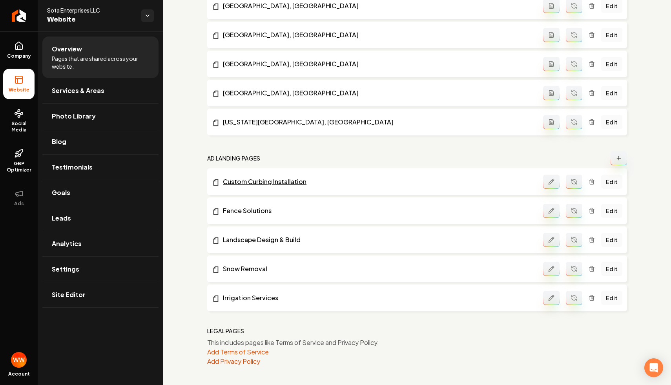
click at [287, 182] on link "Custom Curbing Installation" at bounding box center [377, 181] width 331 height 9
click at [76, 197] on link "Goals" at bounding box center [100, 192] width 116 height 25
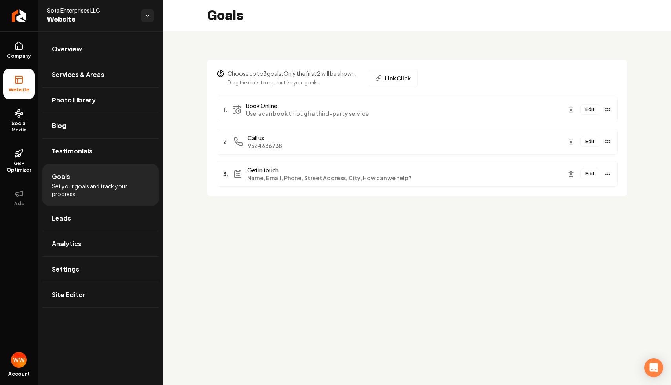
click at [595, 171] on button "Edit" at bounding box center [590, 174] width 20 height 10
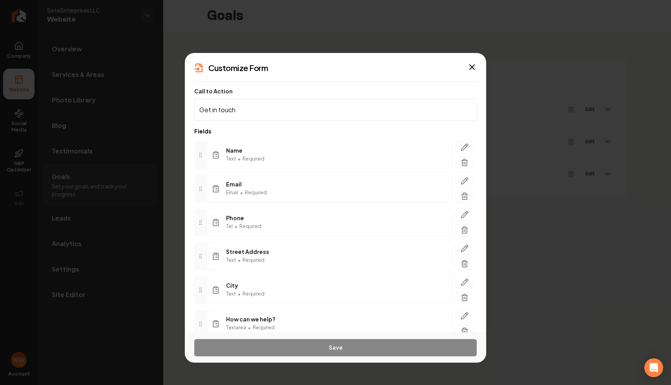
scroll to position [43, 0]
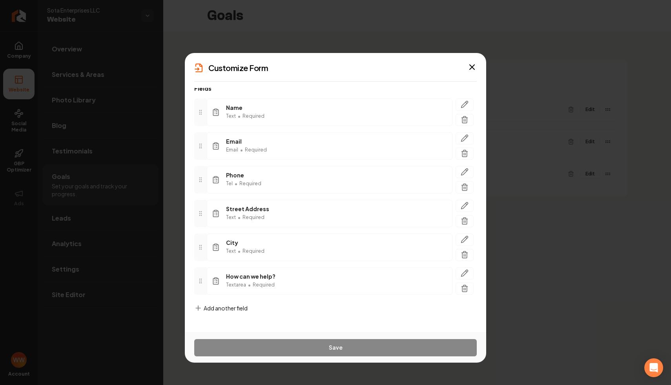
click at [227, 304] on span "Add another field" at bounding box center [226, 308] width 44 height 8
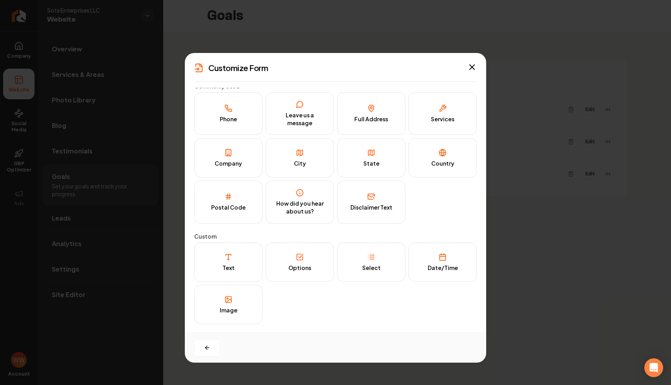
scroll to position [0, 0]
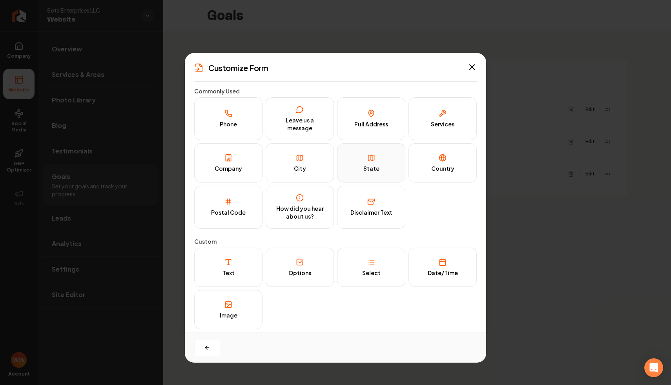
click at [377, 161] on button "State" at bounding box center [371, 162] width 68 height 39
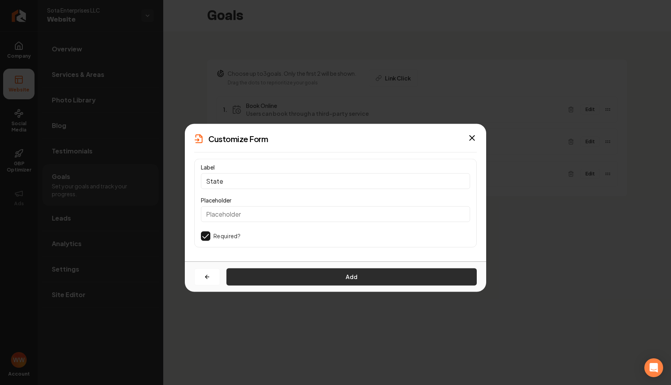
click at [317, 282] on button "Add" at bounding box center [351, 276] width 250 height 17
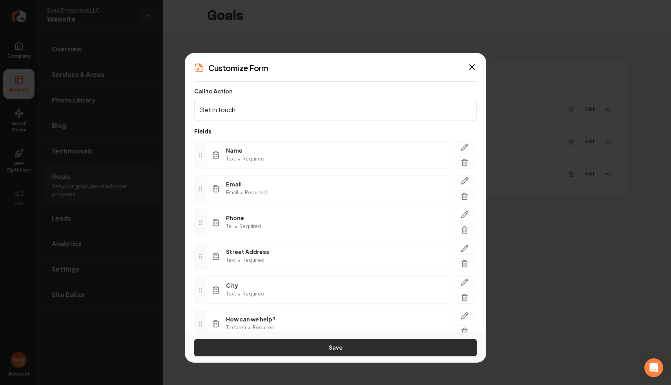
click at [307, 346] on button "Save" at bounding box center [335, 347] width 282 height 17
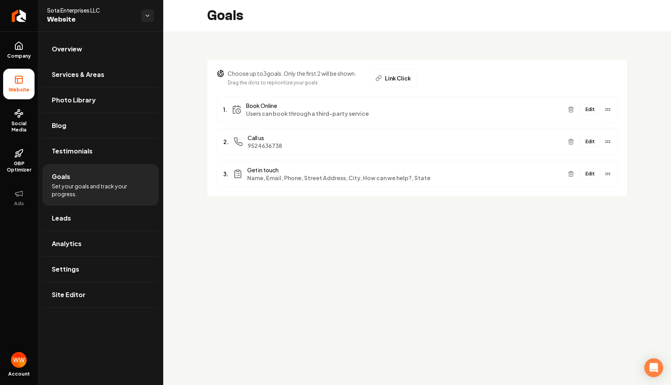
click at [582, 172] on button "Edit" at bounding box center [590, 174] width 20 height 10
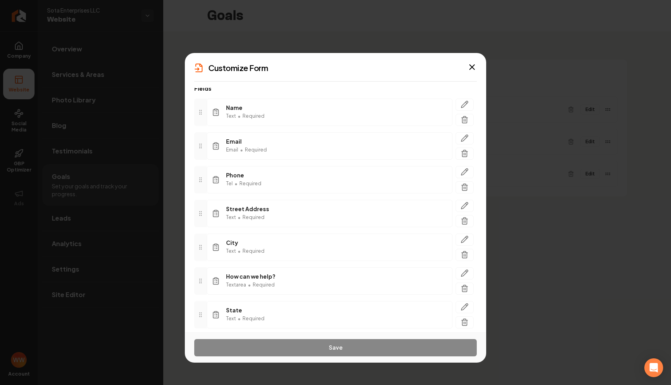
scroll to position [67, 0]
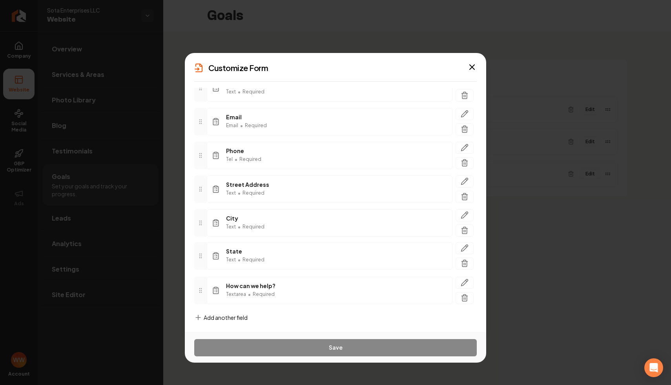
drag, startPoint x: 198, startPoint y: 295, endPoint x: 192, endPoint y: 260, distance: 35.2
click at [192, 260] on div "Call to Action Get in touch Fields Name Text • Required Email Email • Required …" at bounding box center [335, 210] width 301 height 244
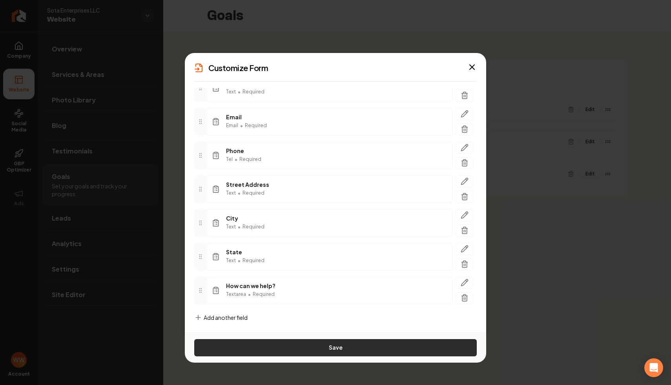
click at [314, 348] on button "Save" at bounding box center [335, 347] width 282 height 17
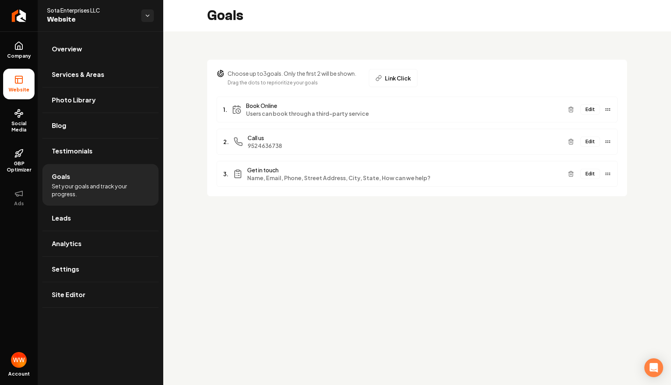
click at [596, 177] on button "Edit" at bounding box center [590, 174] width 20 height 10
click at [10, 44] on link "Company" at bounding box center [18, 50] width 31 height 31
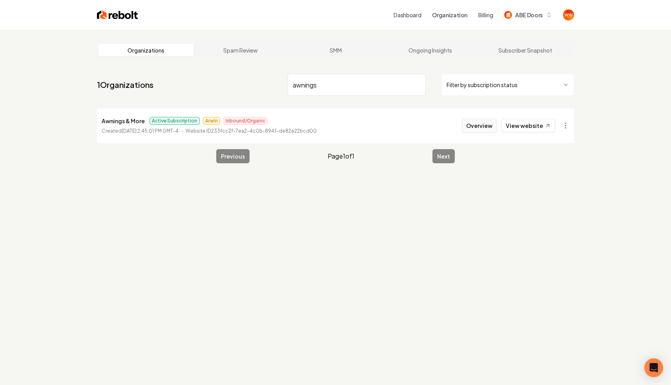
type input "awnings"
click at [479, 124] on button "Overview" at bounding box center [479, 125] width 35 height 14
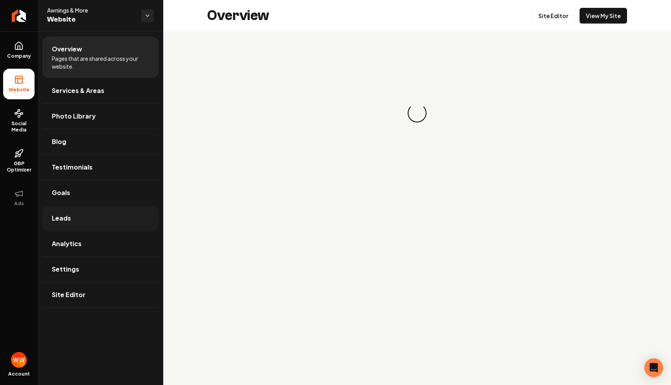
click at [70, 224] on link "Leads" at bounding box center [100, 218] width 116 height 25
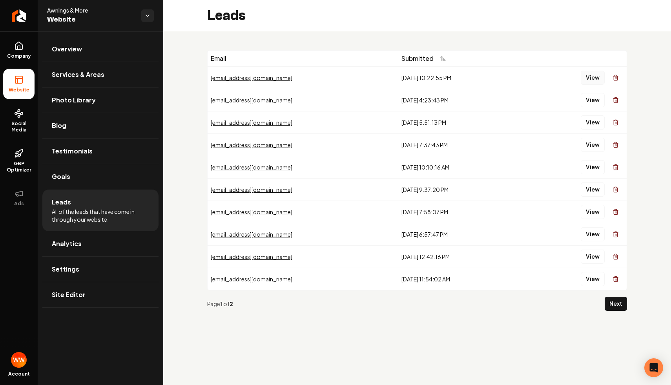
click at [587, 75] on button "View" at bounding box center [592, 78] width 24 height 14
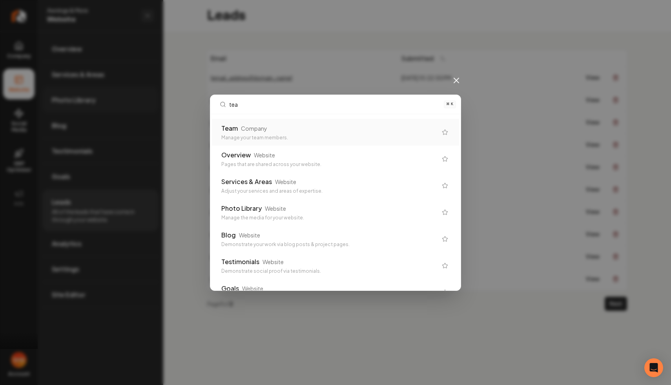
type input "team"
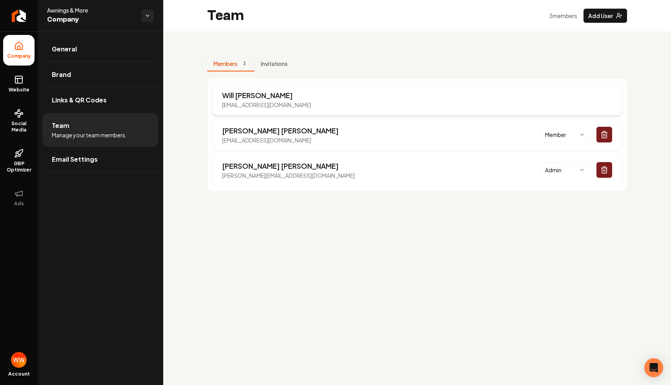
click at [429, 104] on div "Will Wallace will@rebolthq.com" at bounding box center [416, 99] width 409 height 32
click at [272, 166] on p "Victor Hubbard" at bounding box center [288, 165] width 133 height 11
click at [288, 166] on div "Victor Hubbard victor@pdmutah.com Admin" at bounding box center [416, 170] width 409 height 32
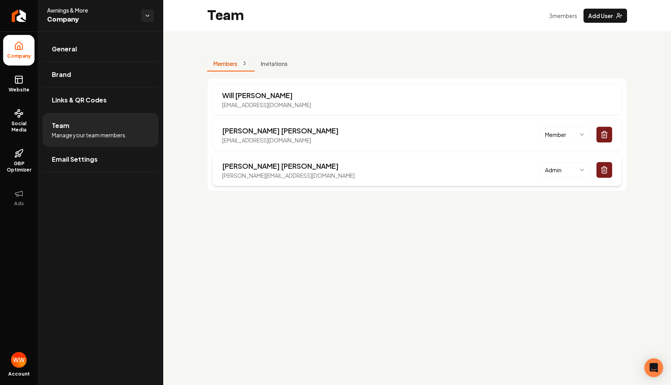
click at [583, 169] on html "Company Website Social Media GBP Optimizer Ads Account Awnings & More Company G…" at bounding box center [335, 192] width 671 height 385
click at [459, 238] on html "Company Website Social Media GBP Optimizer Ads Account Awnings & More Company G…" at bounding box center [335, 192] width 671 height 385
click at [444, 248] on main "Team 3 member s Add User Members 3 Invitations Will Wallace will@rebolthq.com T…" at bounding box center [417, 192] width 508 height 385
